Goal: Task Accomplishment & Management: Use online tool/utility

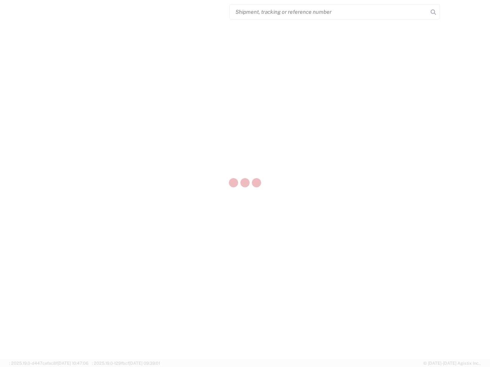
select select "US"
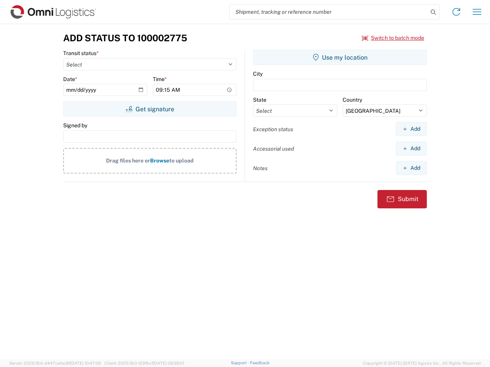
click at [329, 12] on input "search" at bounding box center [329, 12] width 198 height 15
click at [433, 12] on icon at bounding box center [433, 12] width 11 height 11
click at [456, 12] on icon at bounding box center [456, 12] width 12 height 12
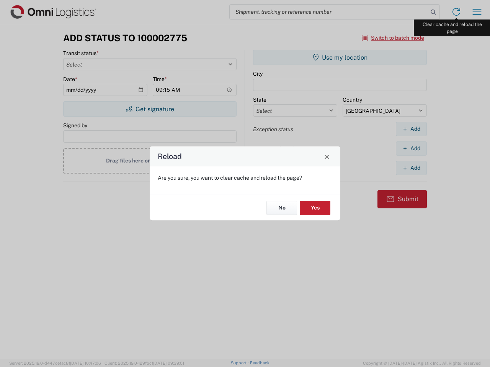
click at [477, 12] on div "Reload Are you sure, you want to clear cache and reload the page? No Yes" at bounding box center [245, 183] width 490 height 367
click at [393, 38] on div "Reload Are you sure, you want to clear cache and reload the page? No Yes" at bounding box center [245, 183] width 490 height 367
click at [150, 109] on div "Reload Are you sure, you want to clear cache and reload the page? No Yes" at bounding box center [245, 183] width 490 height 367
click at [340, 57] on div "Reload Are you sure, you want to clear cache and reload the page? No Yes" at bounding box center [245, 183] width 490 height 367
click at [411, 129] on div "Reload Are you sure, you want to clear cache and reload the page? No Yes" at bounding box center [245, 183] width 490 height 367
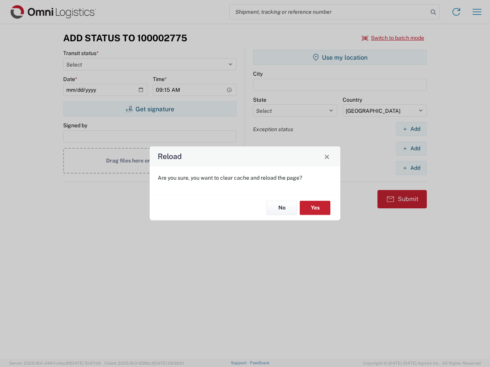
click at [411, 149] on div "Reload Are you sure, you want to clear cache and reload the page? No Yes" at bounding box center [245, 183] width 490 height 367
click at [411, 168] on div "Reload Are you sure, you want to clear cache and reload the page? No Yes" at bounding box center [245, 183] width 490 height 367
